Goal: Task Accomplishment & Management: Manage account settings

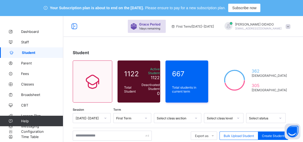
scroll to position [72, 0]
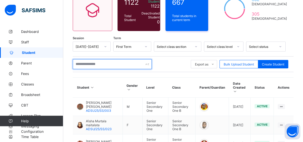
click at [89, 62] on input "text" at bounding box center [112, 64] width 79 height 10
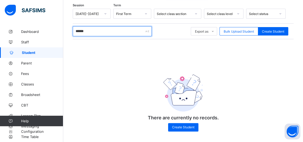
scroll to position [106, 0]
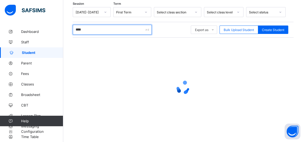
type input "*****"
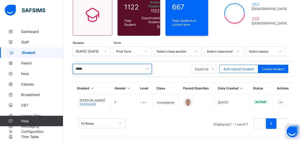
scroll to position [65, 0]
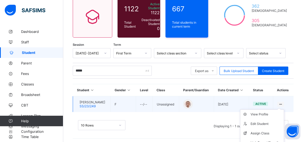
click at [284, 110] on li "View Profile" at bounding box center [261, 114] width 43 height 9
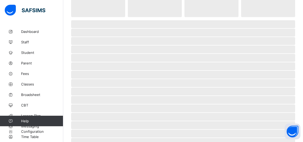
click at [284, 113] on span "‌" at bounding box center [183, 117] width 224 height 8
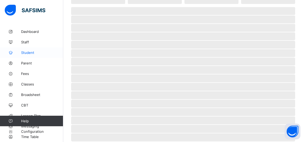
click at [24, 53] on span "Student" at bounding box center [42, 53] width 42 height 4
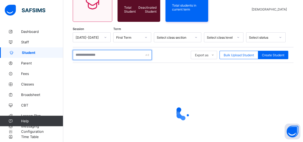
click at [82, 57] on input "text" at bounding box center [112, 55] width 79 height 10
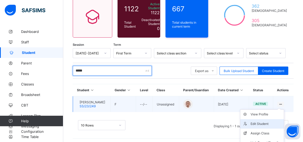
scroll to position [78, 0]
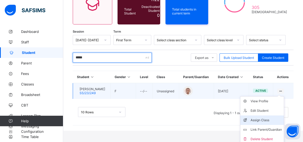
type input "*****"
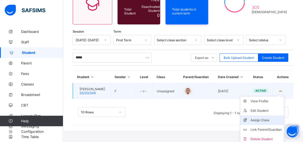
click at [262, 119] on div "Assign Class" at bounding box center [265, 120] width 31 height 5
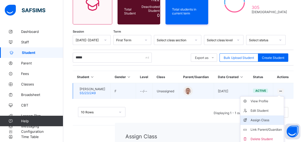
scroll to position [65, 0]
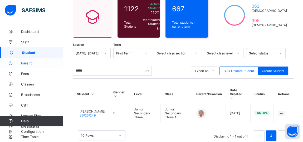
click at [28, 63] on span "Parent" at bounding box center [42, 63] width 42 height 4
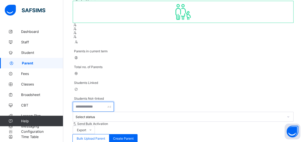
click at [90, 102] on input "text" at bounding box center [93, 107] width 41 height 10
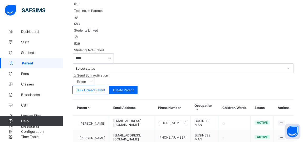
scroll to position [137, 0]
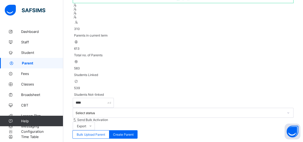
scroll to position [34, 0]
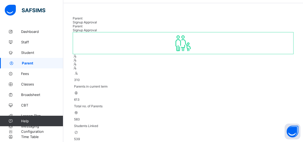
type input "*"
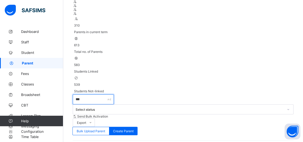
scroll to position [88, 0]
type input "***"
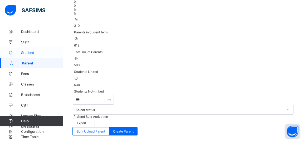
click at [24, 52] on span "Student" at bounding box center [42, 53] width 42 height 4
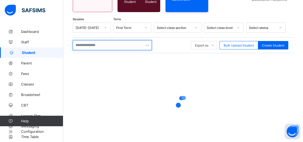
click at [91, 44] on input "text" at bounding box center [112, 45] width 79 height 10
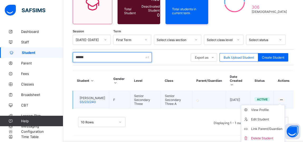
scroll to position [79, 0]
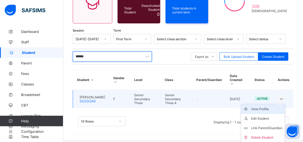
type input "******"
click at [268, 109] on div "View Profile" at bounding box center [266, 109] width 31 height 5
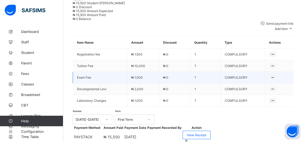
scroll to position [160, 0]
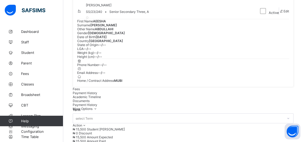
scroll to position [48, 0]
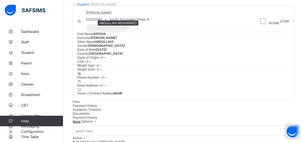
click at [109, 31] on div at bounding box center [108, 28] width 42 height 6
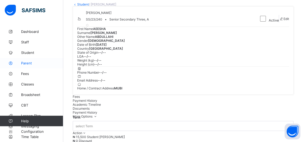
click at [23, 63] on span "Parent" at bounding box center [42, 63] width 42 height 4
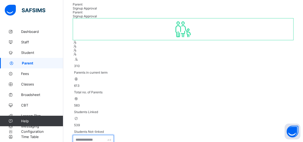
click at [84, 135] on input "text" at bounding box center [93, 140] width 41 height 10
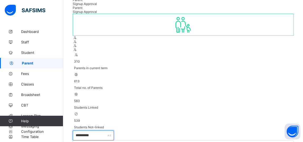
scroll to position [65, 0]
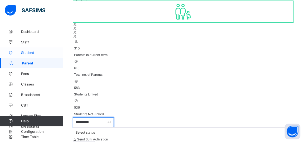
type input "*********"
click at [26, 51] on span "Student" at bounding box center [42, 53] width 42 height 4
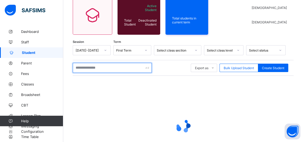
click at [95, 67] on input "text" at bounding box center [112, 68] width 79 height 10
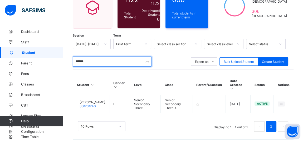
scroll to position [79, 0]
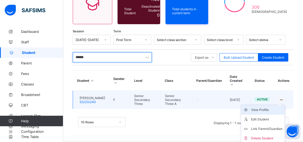
type input "******"
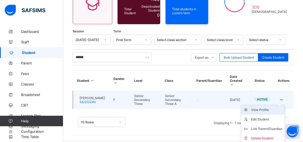
click at [262, 110] on div "View Profile" at bounding box center [266, 109] width 31 height 5
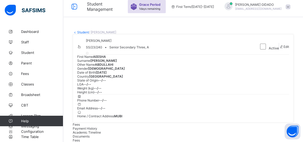
scroll to position [31, 0]
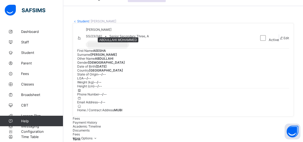
click at [111, 48] on div at bounding box center [108, 45] width 42 height 6
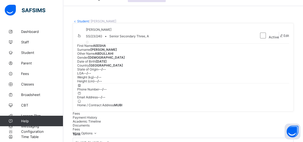
click at [280, 38] on span at bounding box center [281, 36] width 4 height 4
select select "**"
drag, startPoint x: 287, startPoint y: 21, endPoint x: 277, endPoint y: 27, distance: 11.7
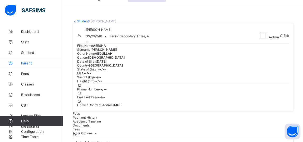
click at [25, 65] on link "Parent" at bounding box center [31, 63] width 63 height 11
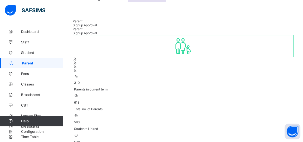
type input "*"
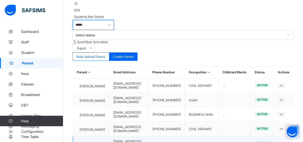
scroll to position [174, 0]
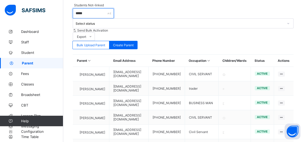
type input "*****"
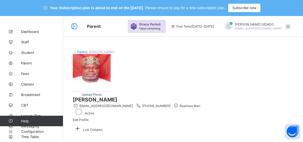
click at [81, 52] on link "Parent" at bounding box center [82, 52] width 10 height 4
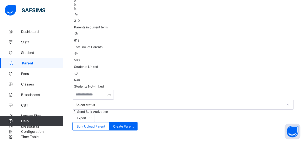
scroll to position [96, 0]
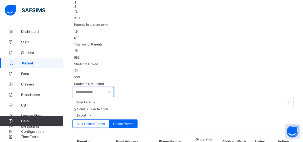
click at [80, 87] on input "text" at bounding box center [93, 92] width 41 height 10
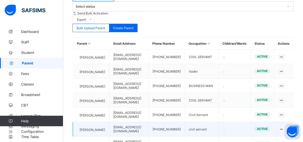
scroll to position [205, 0]
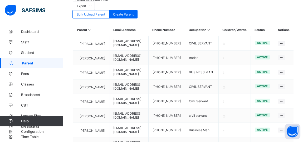
type input "*****"
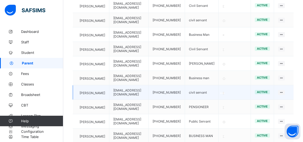
scroll to position [319, 0]
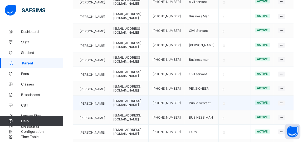
click at [98, 102] on span "[PERSON_NAME]" at bounding box center [93, 104] width 26 height 4
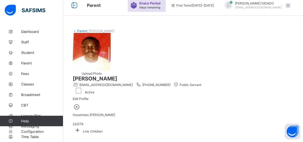
scroll to position [30, 0]
click at [83, 29] on link "Parent" at bounding box center [82, 31] width 10 height 4
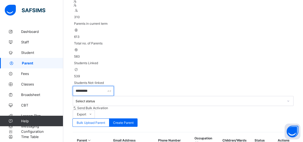
scroll to position [102, 0]
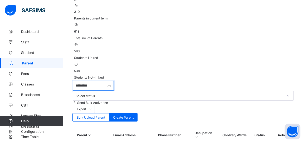
type input "*********"
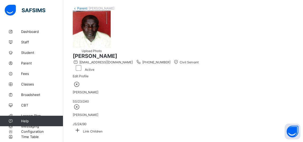
scroll to position [84, 0]
click at [82, 126] on icon at bounding box center [77, 130] width 9 height 8
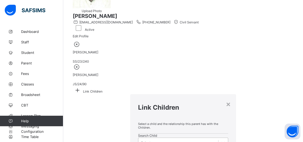
click at [218, 138] on div at bounding box center [223, 142] width 10 height 9
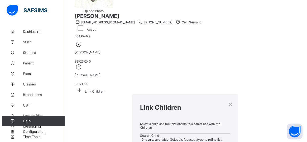
scroll to position [0, 0]
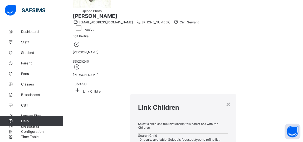
type input "**********"
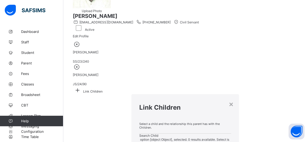
scroll to position [0, 1]
click at [228, 100] on div "×" at bounding box center [230, 104] width 5 height 9
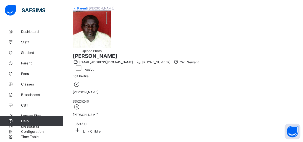
click at [82, 126] on icon at bounding box center [77, 130] width 9 height 8
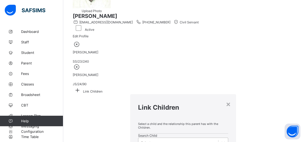
click at [218, 138] on div at bounding box center [222, 142] width 9 height 9
click at [221, 140] on icon at bounding box center [223, 142] width 5 height 5
type input "*"
click at [138, 139] on div "Select... *" at bounding box center [178, 142] width 80 height 7
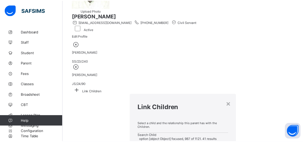
scroll to position [458, 0]
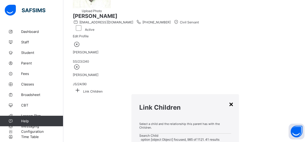
type input "*****"
click at [228, 100] on div "×" at bounding box center [230, 104] width 5 height 9
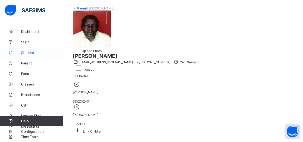
click at [25, 53] on span "Student" at bounding box center [42, 53] width 42 height 4
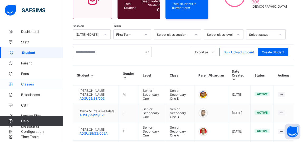
click at [27, 86] on span "Classes" at bounding box center [42, 84] width 42 height 4
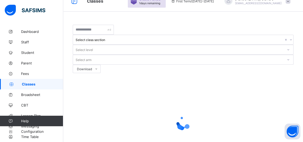
scroll to position [26, 0]
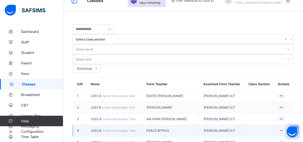
click at [100, 129] on span "JSS2 B" at bounding box center [97, 131] width 12 height 4
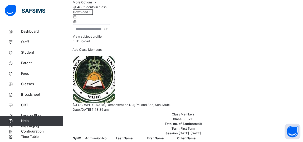
scroll to position [121, 0]
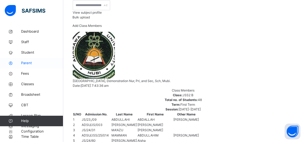
click at [26, 63] on span "Parent" at bounding box center [42, 63] width 42 height 5
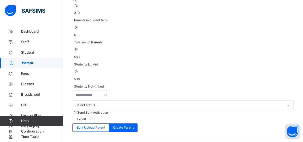
scroll to position [121, 0]
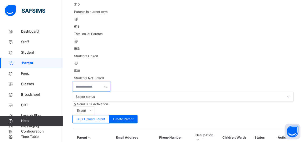
click at [93, 82] on input "text" at bounding box center [91, 87] width 37 height 10
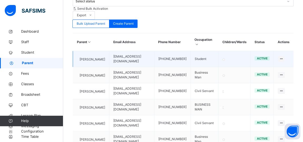
scroll to position [217, 0]
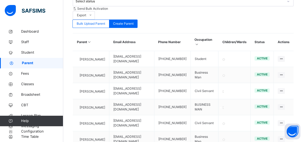
type input "*********"
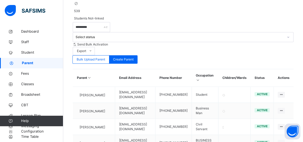
scroll to position [173, 0]
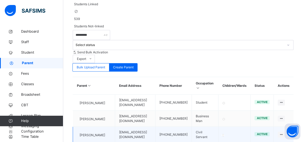
click at [98, 133] on span "[PERSON_NAME]" at bounding box center [93, 135] width 26 height 5
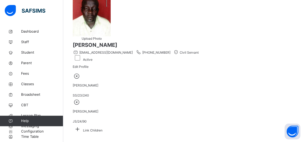
scroll to position [90, 0]
click at [98, 110] on span "[PERSON_NAME]" at bounding box center [86, 112] width 26 height 4
click at [82, 125] on icon at bounding box center [77, 129] width 9 height 8
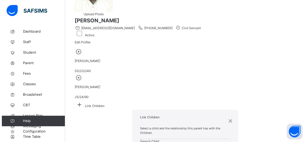
scroll to position [0, 0]
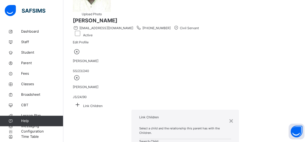
type input "*"
type input "*******"
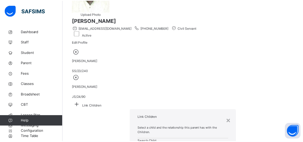
scroll to position [54, 0]
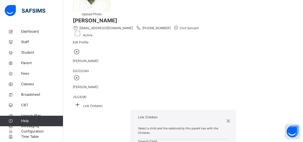
drag, startPoint x: 196, startPoint y: 25, endPoint x: 218, endPoint y: 60, distance: 41.1
click at [226, 115] on div "×" at bounding box center [228, 120] width 5 height 11
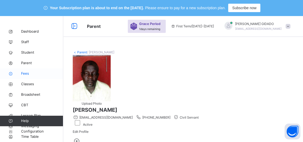
click at [25, 73] on span "Fees" at bounding box center [42, 73] width 42 height 5
